Goal: Register for event/course

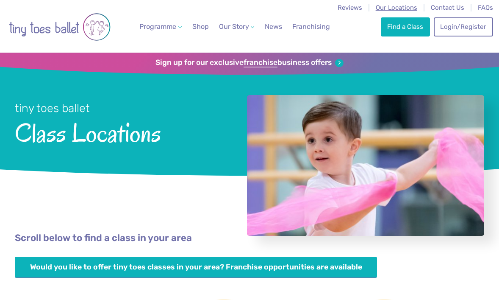
click at [412, 10] on span "Our Locations" at bounding box center [397, 8] width 42 height 8
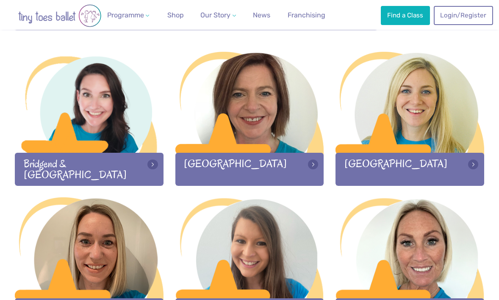
scroll to position [248, 0]
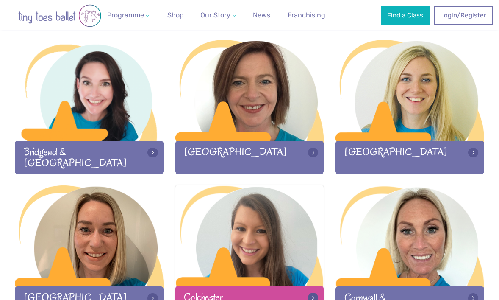
scroll to position [300, 0]
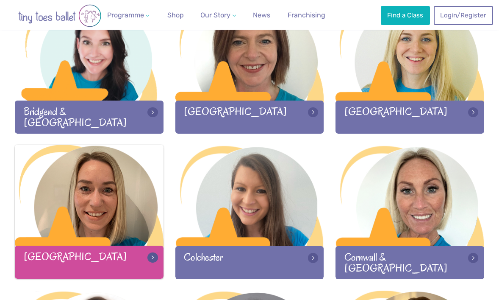
click at [138, 215] on div at bounding box center [89, 195] width 149 height 103
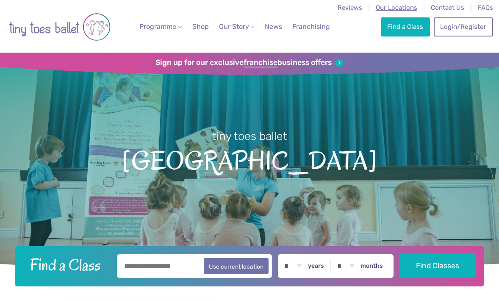
click at [401, 8] on span "Our Locations" at bounding box center [397, 8] width 42 height 8
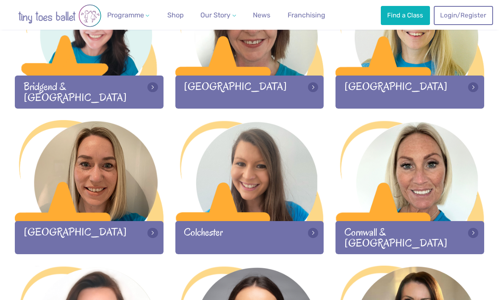
scroll to position [332, 0]
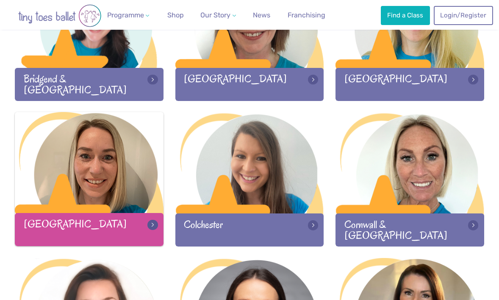
click at [146, 184] on div at bounding box center [89, 163] width 149 height 103
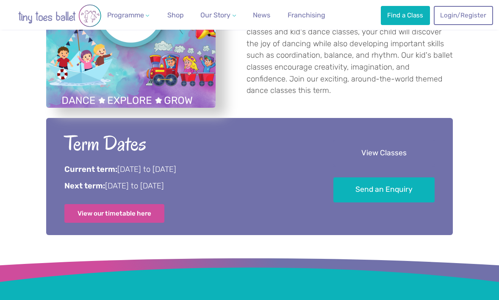
click at [346, 157] on link "View Classes" at bounding box center [383, 153] width 101 height 25
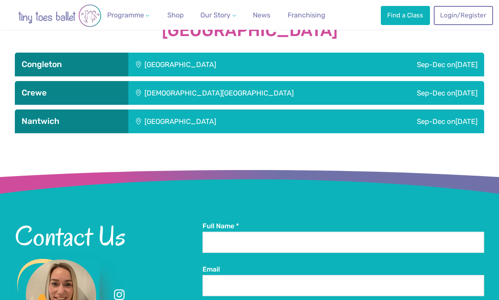
click at [346, 68] on div "Sep-Dec on Sunday" at bounding box center [406, 65] width 156 height 24
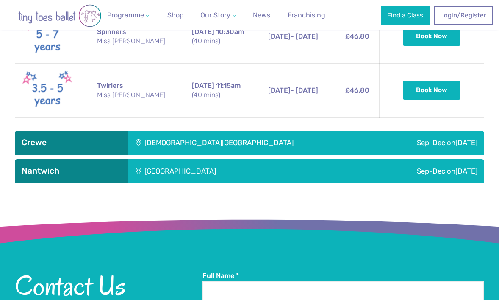
scroll to position [1459, 0]
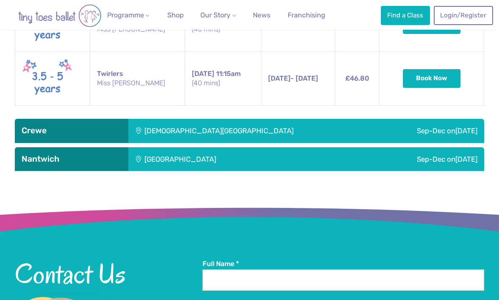
click at [300, 130] on div "St Micheals Church Hall" at bounding box center [252, 131] width 249 height 24
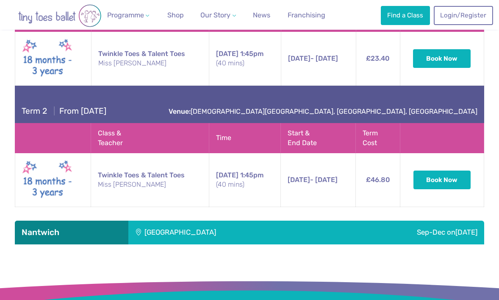
scroll to position [1665, 0]
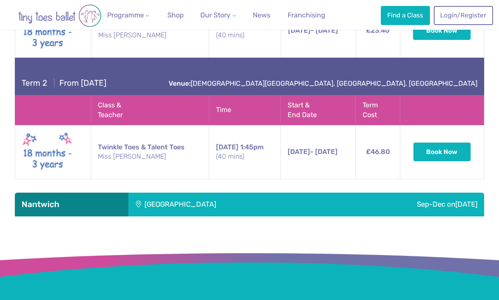
click at [291, 204] on div "Stapeley Community Hall" at bounding box center [228, 204] width 200 height 24
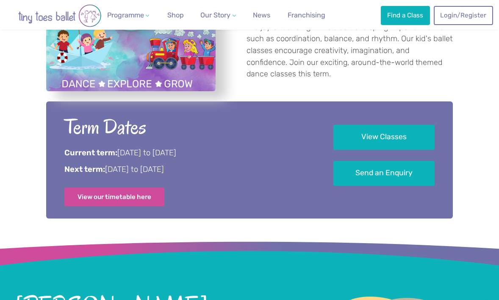
scroll to position [0, 0]
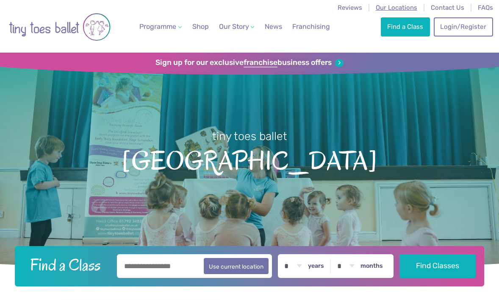
click at [395, 8] on span "Our Locations" at bounding box center [397, 8] width 42 height 8
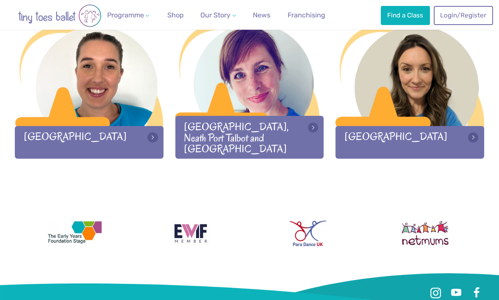
scroll to position [1150, 0]
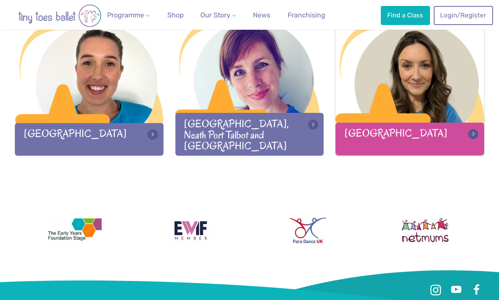
click at [428, 82] on div at bounding box center [410, 72] width 149 height 103
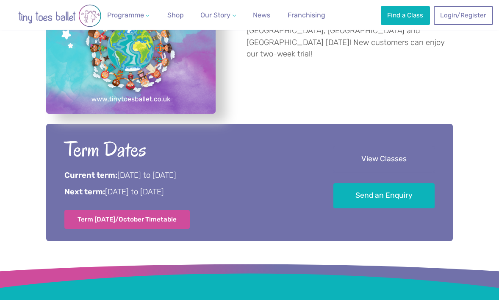
click at [364, 155] on link "View Classes" at bounding box center [383, 159] width 101 height 25
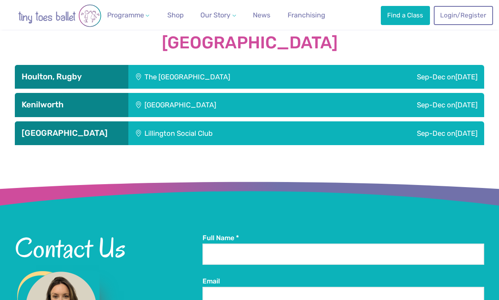
click at [371, 67] on div "Sep-Dec on Friday" at bounding box center [412, 77] width 144 height 24
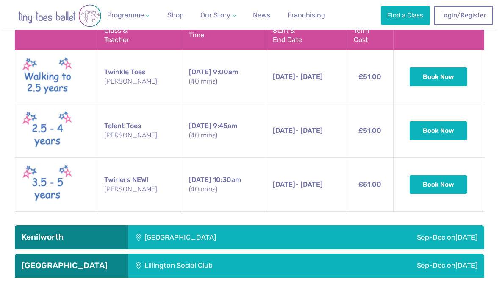
scroll to position [1531, 0]
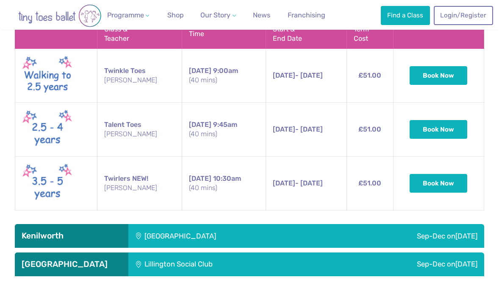
click at [337, 224] on div "Sep-Dec on Saturday" at bounding box center [406, 236] width 156 height 24
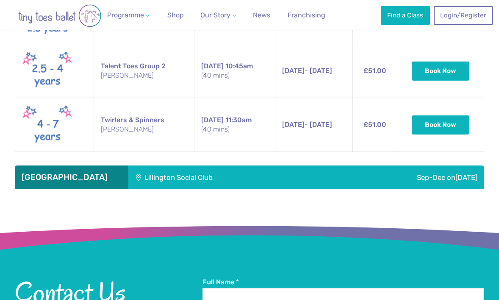
scroll to position [2301, 0]
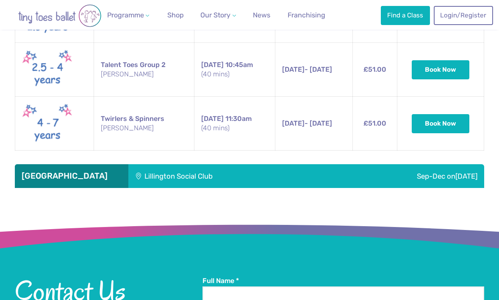
click at [335, 164] on div "Sep-Dec on Sunday" at bounding box center [404, 176] width 159 height 24
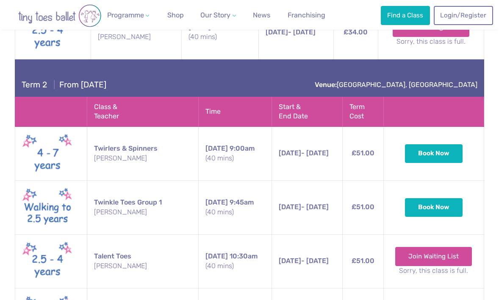
scroll to position [2659, 0]
